Goal: Task Accomplishment & Management: Manage account settings

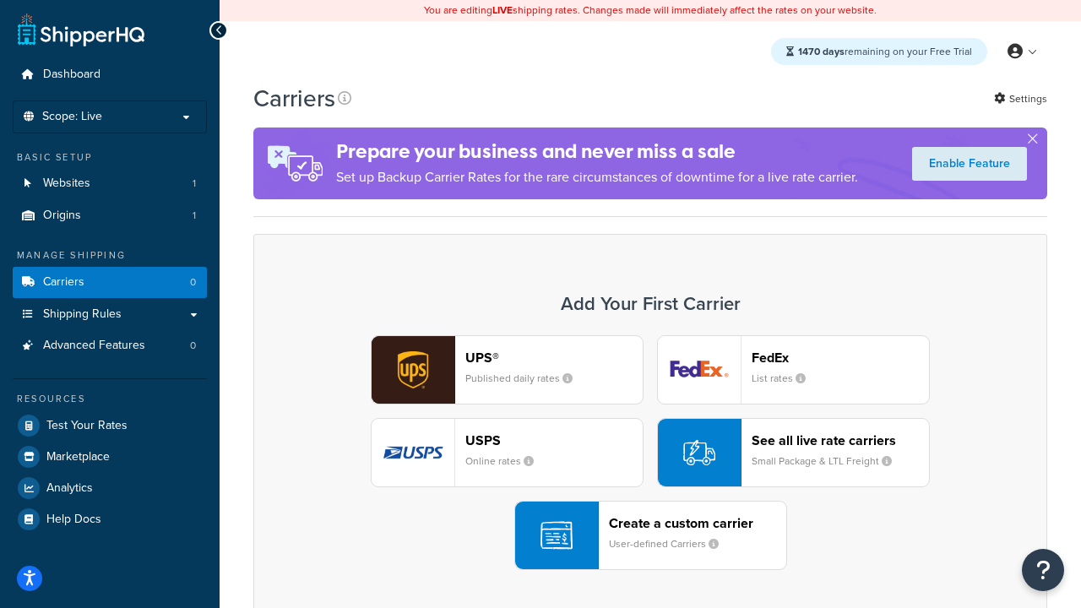
click at [651, 453] on div "UPS® Published daily rates FedEx List rates USPS Online rates See all live rate…" at bounding box center [650, 452] width 759 height 235
click at [841, 357] on header "FedEx" at bounding box center [840, 358] width 177 height 16
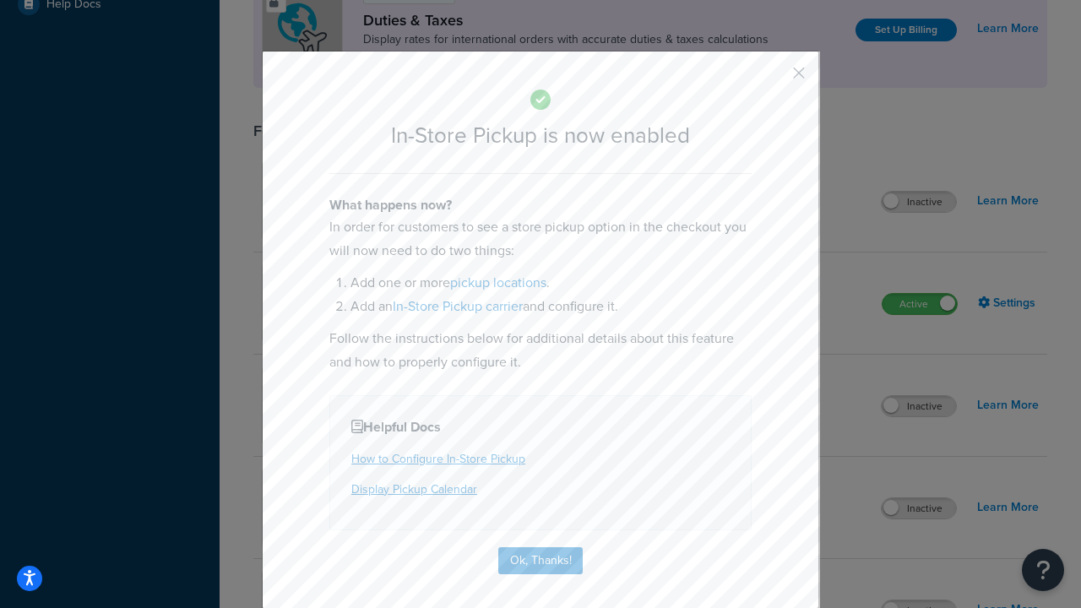
click at [774, 79] on button "button" at bounding box center [774, 79] width 4 height 4
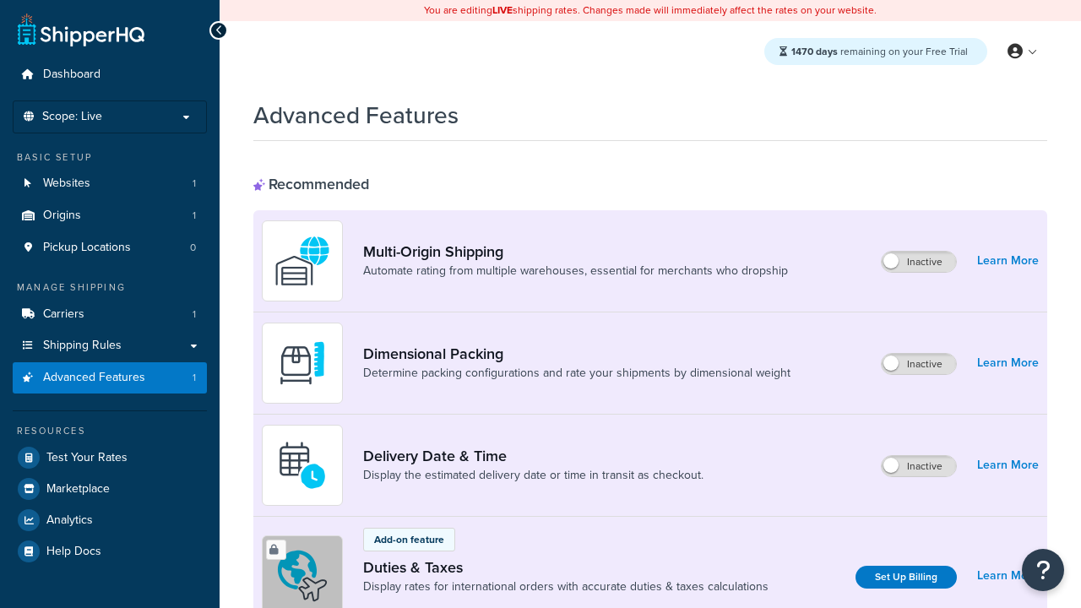
scroll to position [547, 0]
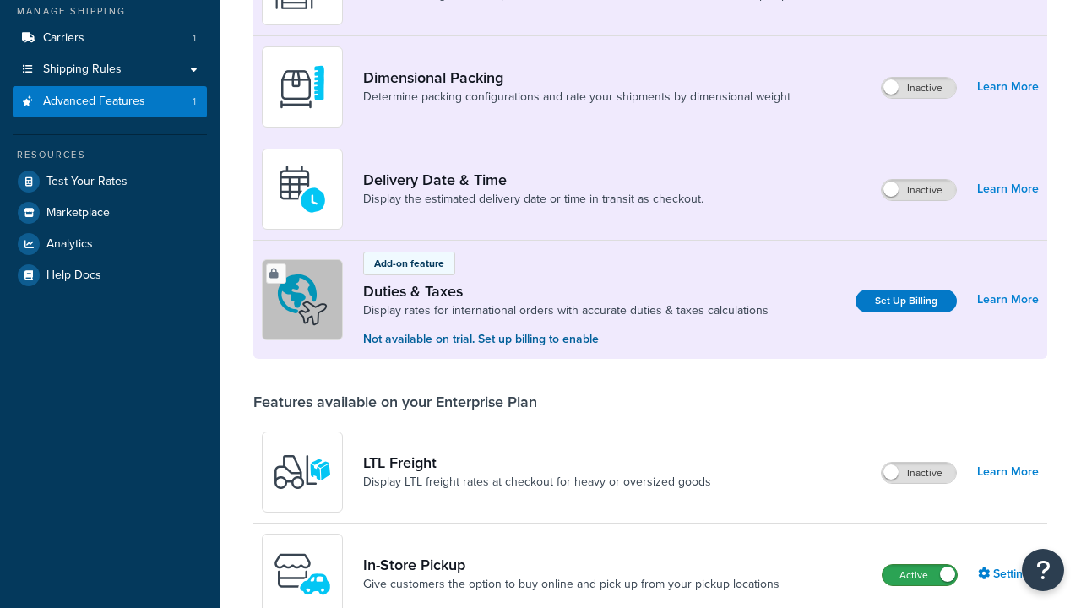
click at [920, 565] on label "Active" at bounding box center [920, 575] width 74 height 20
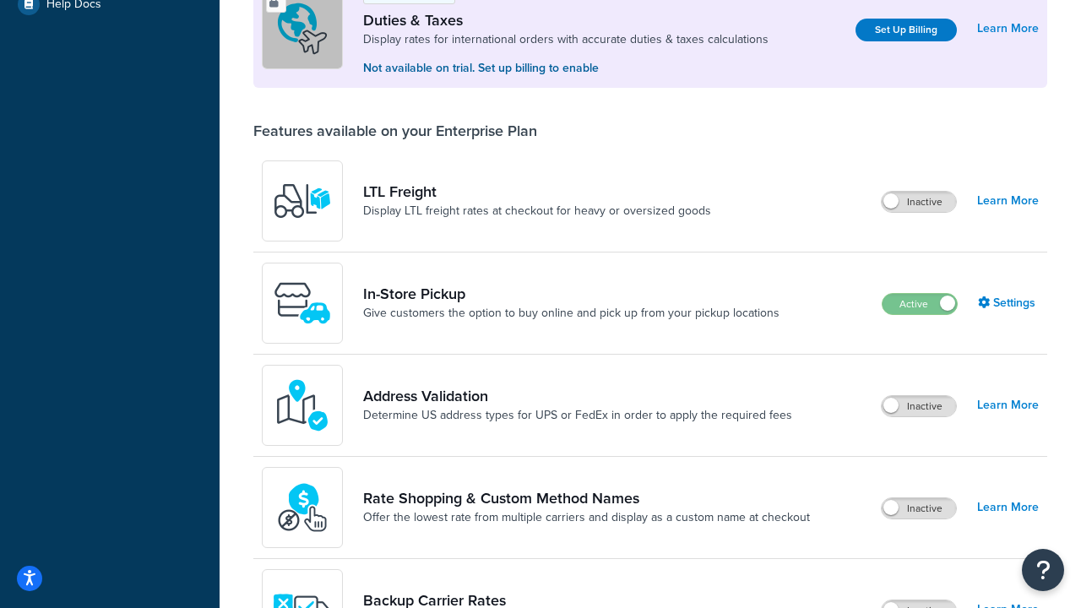
scroll to position [515, 0]
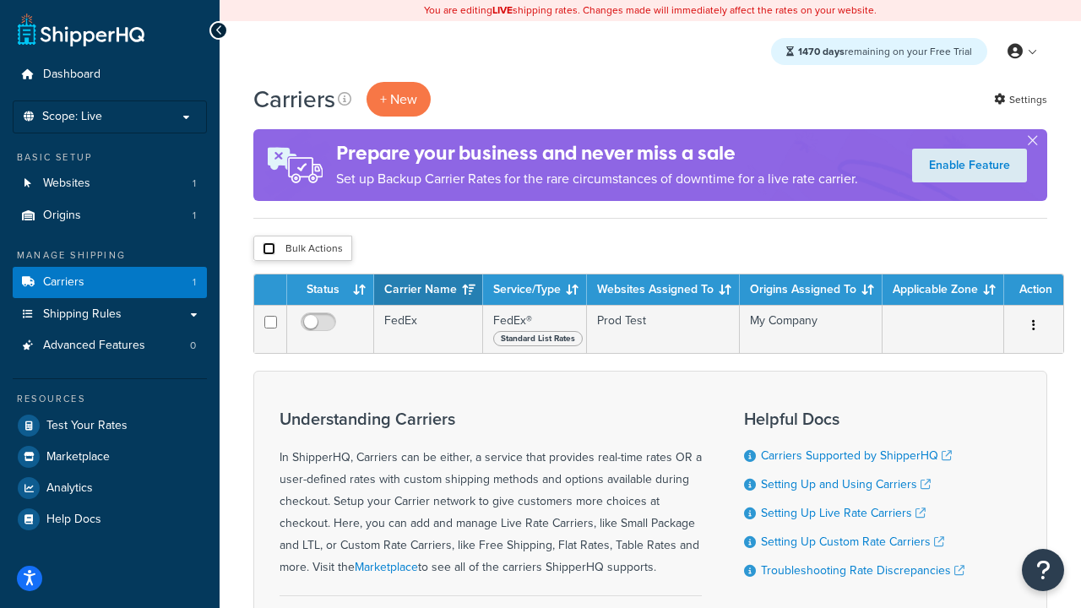
click at [269, 249] on input "checkbox" at bounding box center [269, 248] width 13 height 13
checkbox input "true"
click at [0, 0] on button "Delete" at bounding box center [0, 0] width 0 height 0
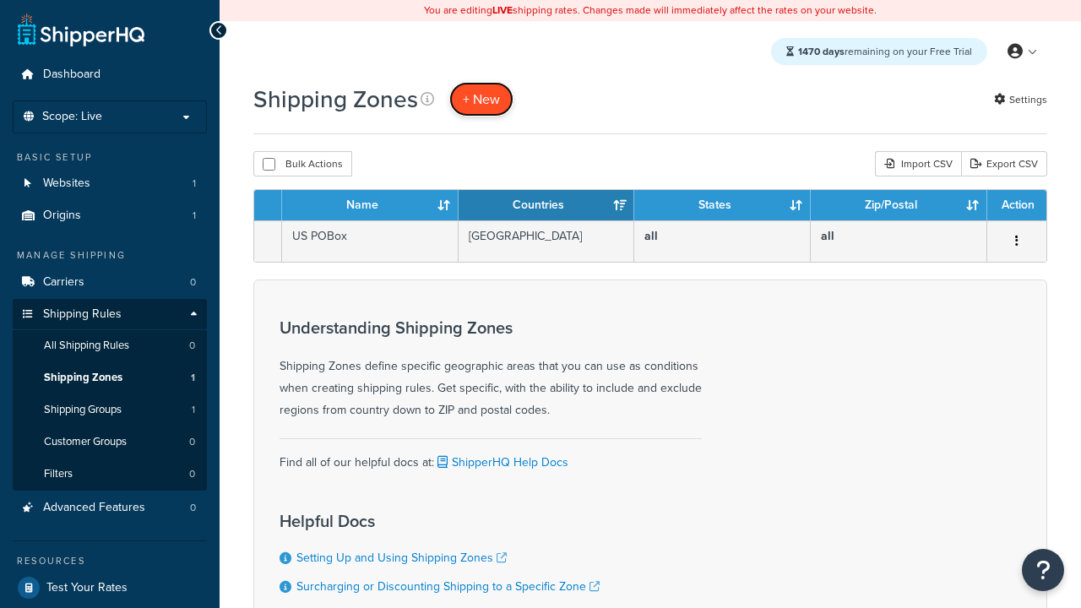
click at [482, 99] on span "+ New" at bounding box center [481, 99] width 37 height 19
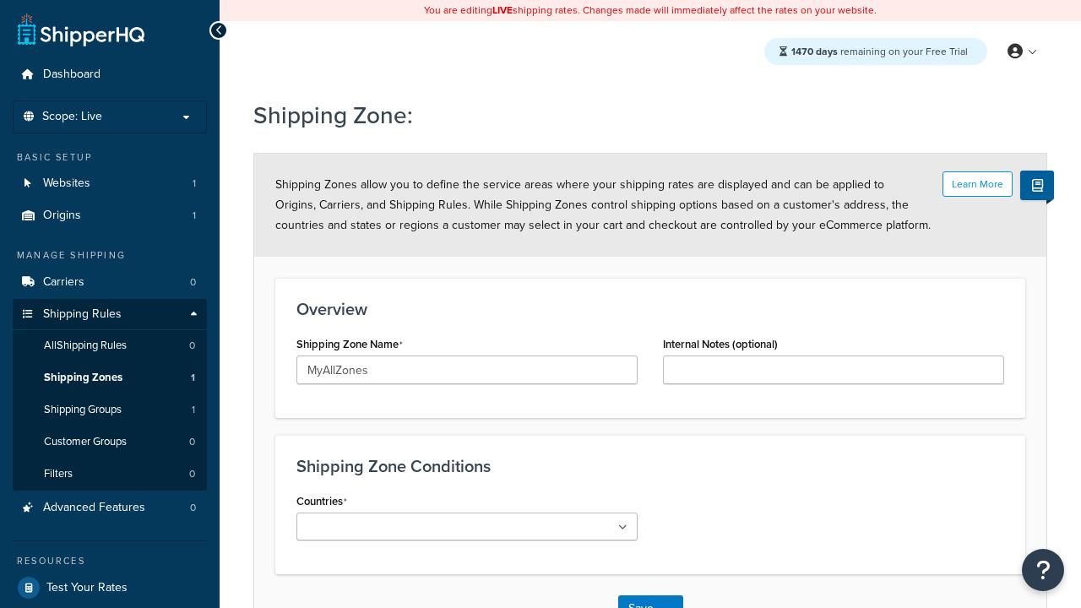
click at [467, 526] on ul at bounding box center [467, 527] width 341 height 28
click at [640, 596] on button "Save" at bounding box center [641, 609] width 46 height 27
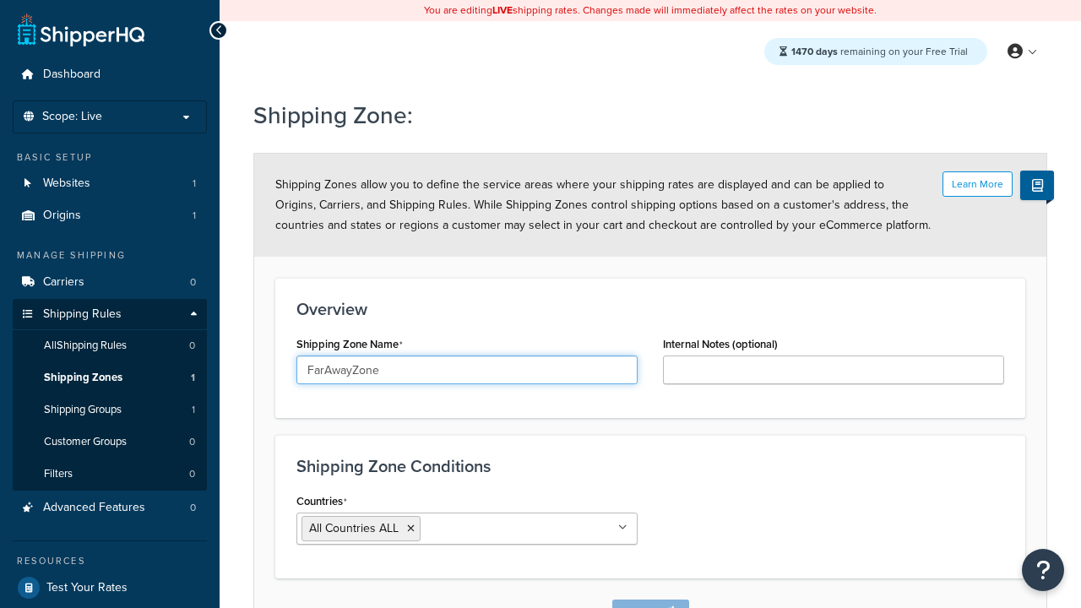
type input "FarAwayZone"
click at [467, 519] on input "Countries" at bounding box center [500, 528] width 150 height 19
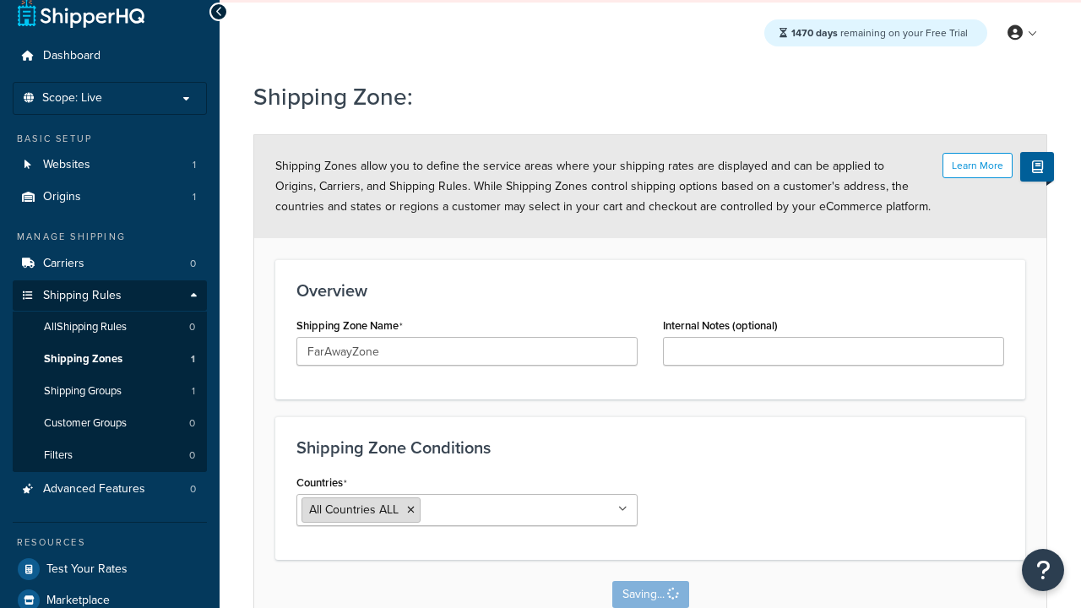
click at [354, 510] on span "All Countries ALL" at bounding box center [354, 510] width 90 height 18
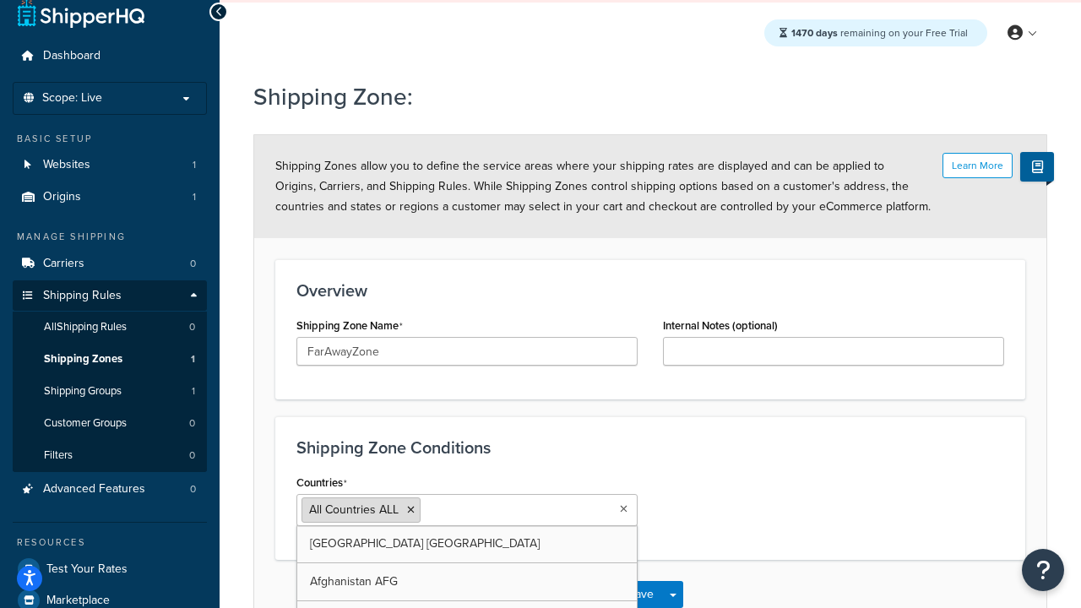
scroll to position [19, 0]
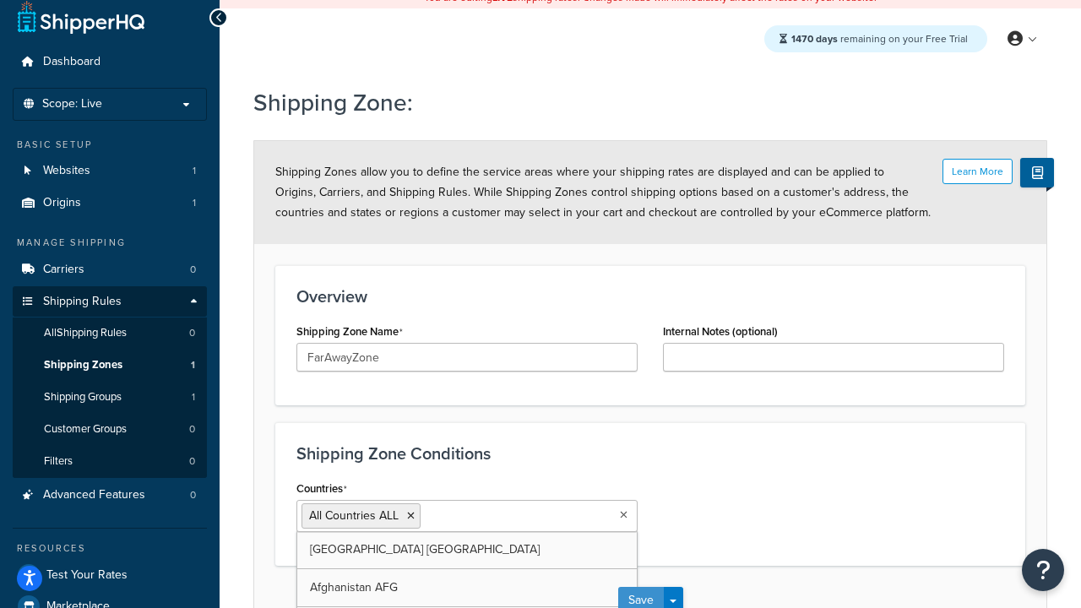
click at [640, 595] on button "Save" at bounding box center [641, 600] width 46 height 27
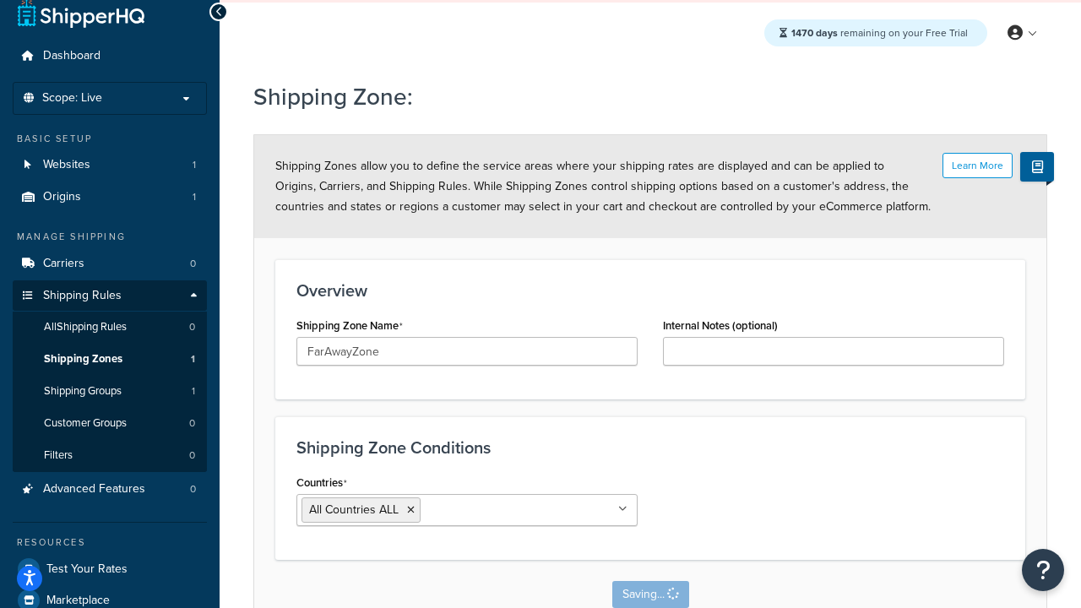
scroll to position [0, 0]
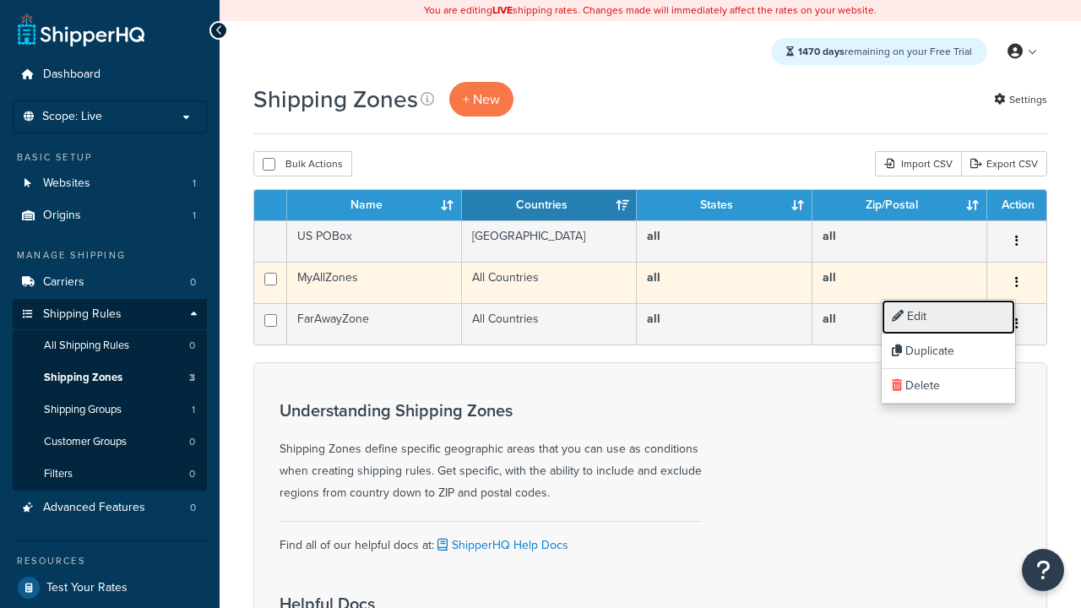
click at [948, 317] on link "Edit" at bounding box center [948, 317] width 133 height 35
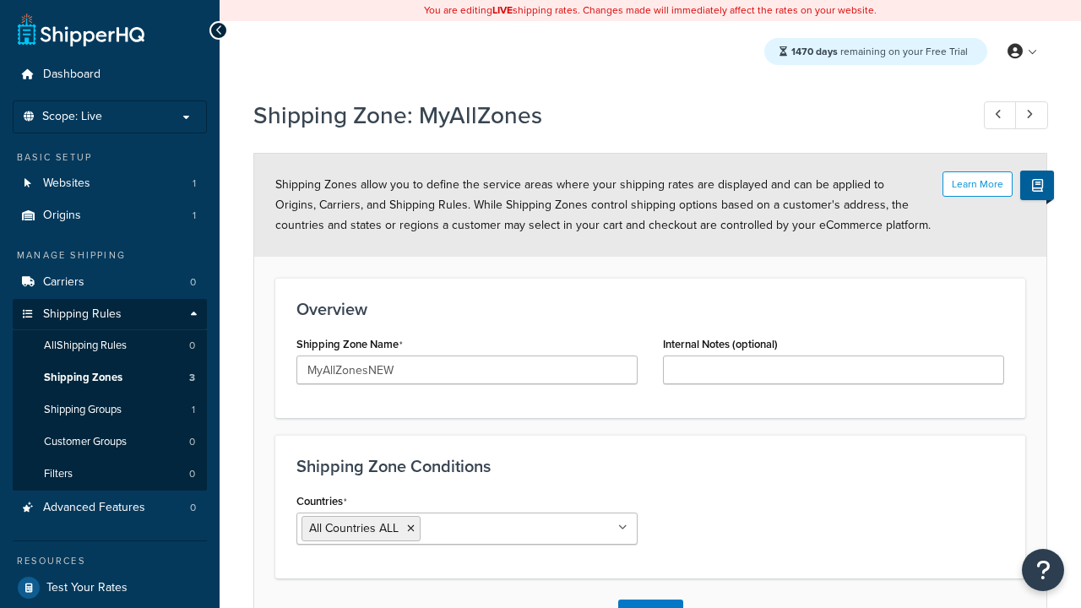
scroll to position [19, 0]
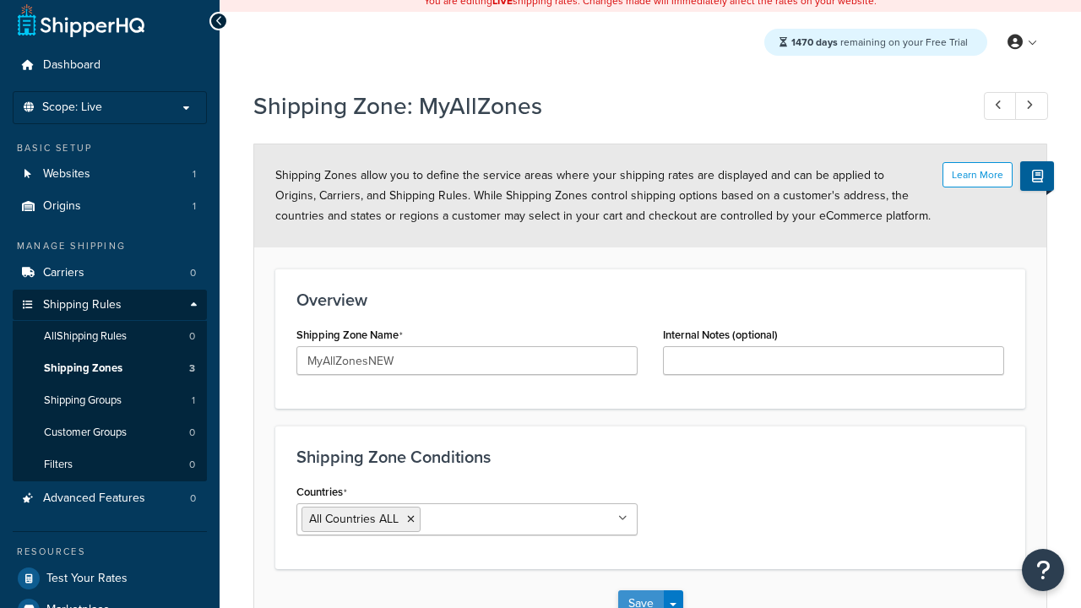
type input "MyAllZonesNEW"
click at [640, 595] on button "Save" at bounding box center [641, 603] width 46 height 27
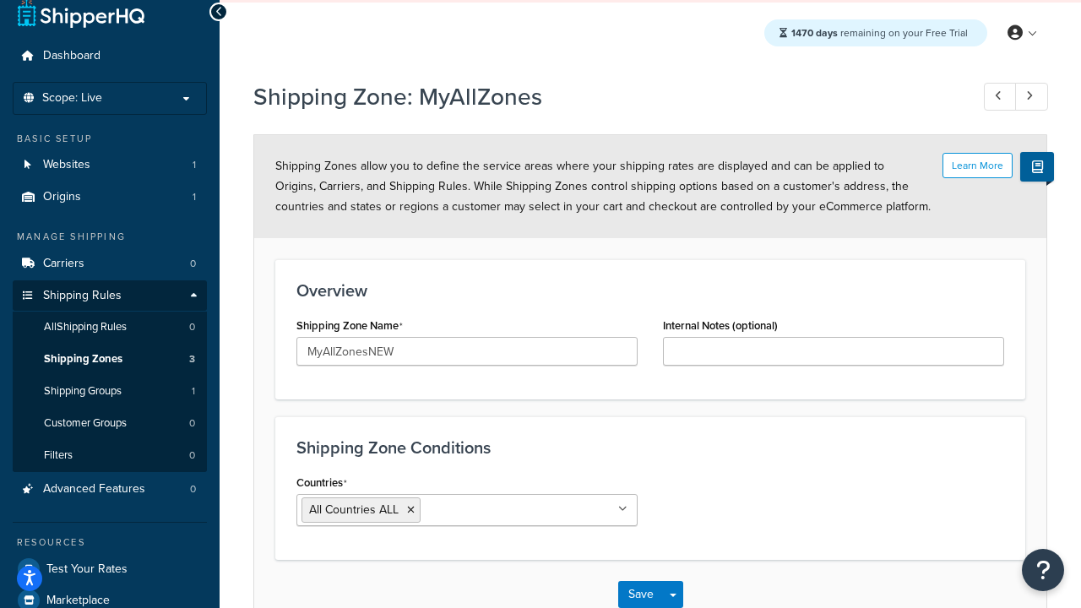
scroll to position [0, 0]
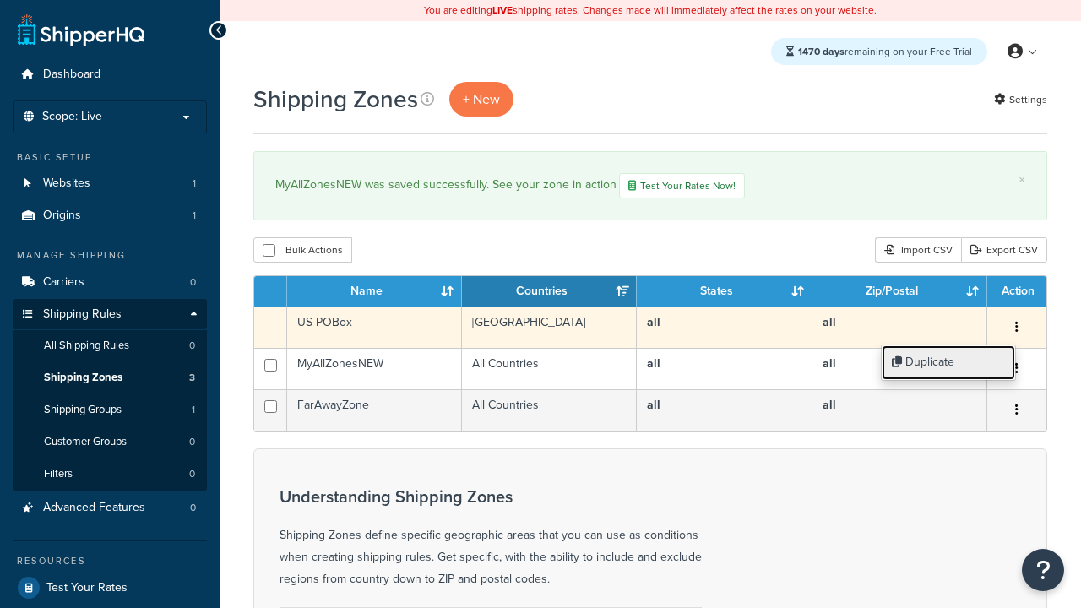
click at [948, 362] on link "Duplicate" at bounding box center [948, 363] width 133 height 35
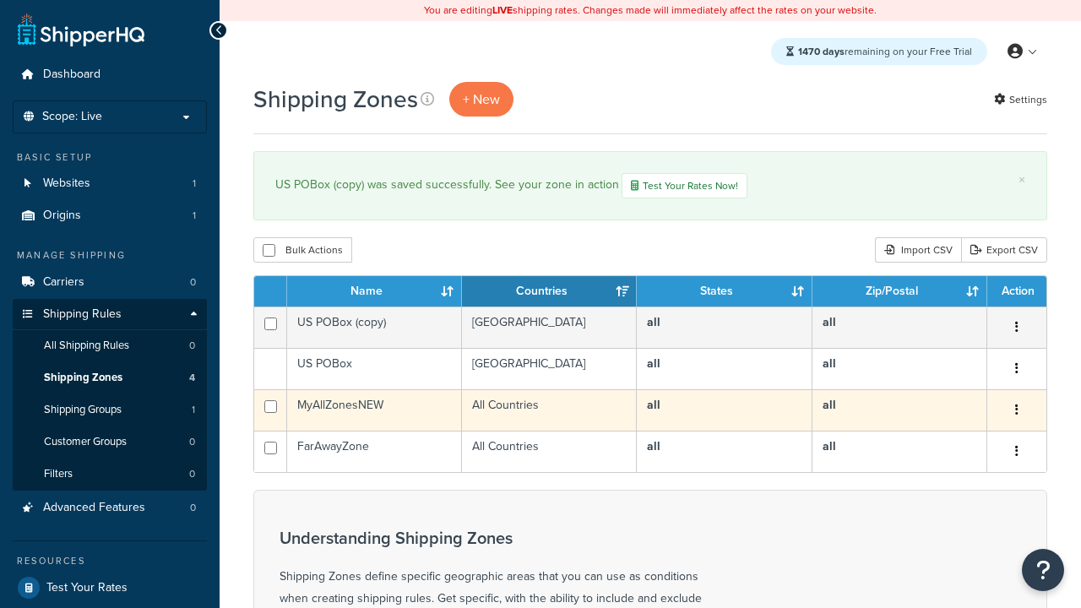
click at [1016, 412] on icon "button" at bounding box center [1016, 410] width 3 height 12
click at [0, 0] on link "Delete" at bounding box center [0, 0] width 0 height 0
